Goal: Obtain resource: Download file/media

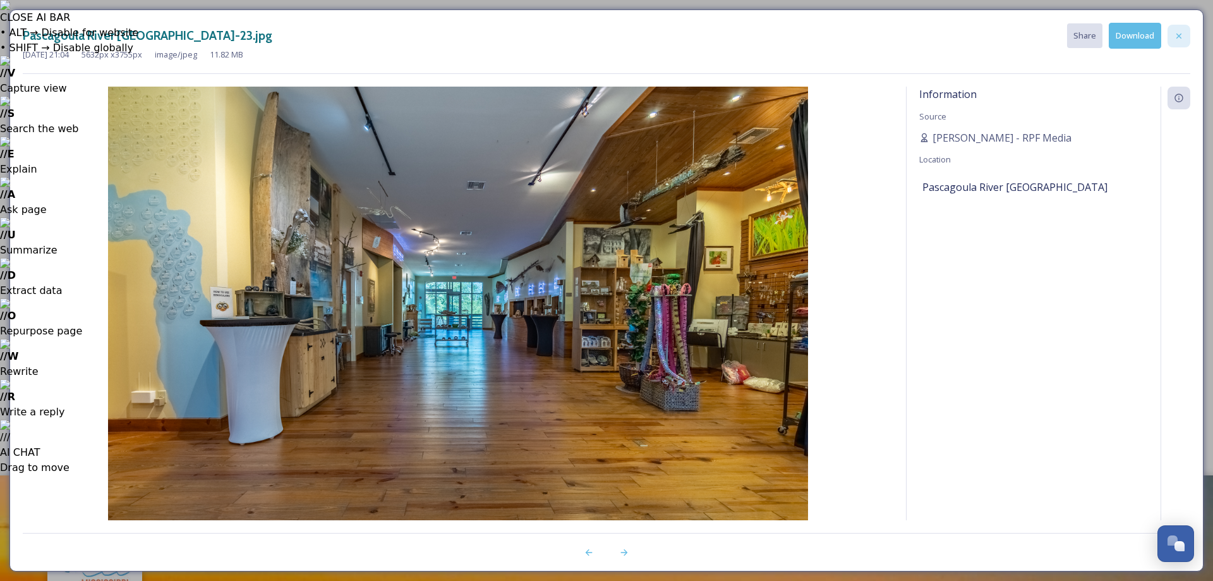
click at [1181, 33] on icon at bounding box center [1178, 35] width 5 height 5
